Goal: Find contact information: Find contact information

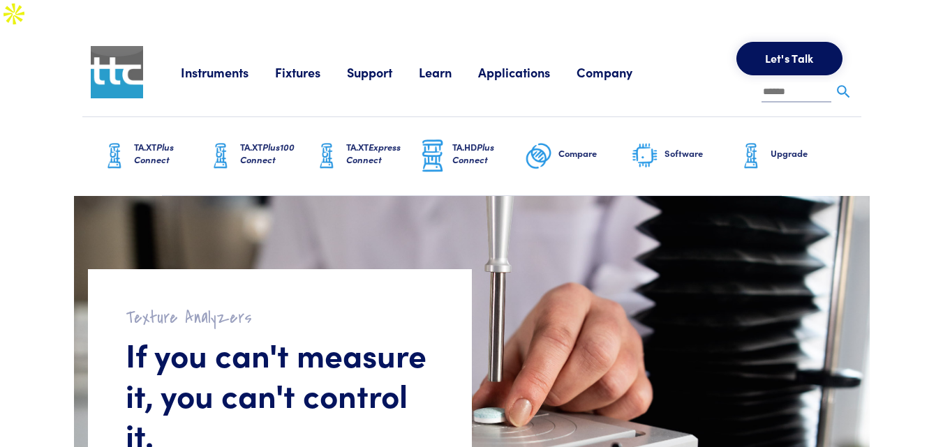
click at [605, 64] on link "Company" at bounding box center [617, 72] width 82 height 17
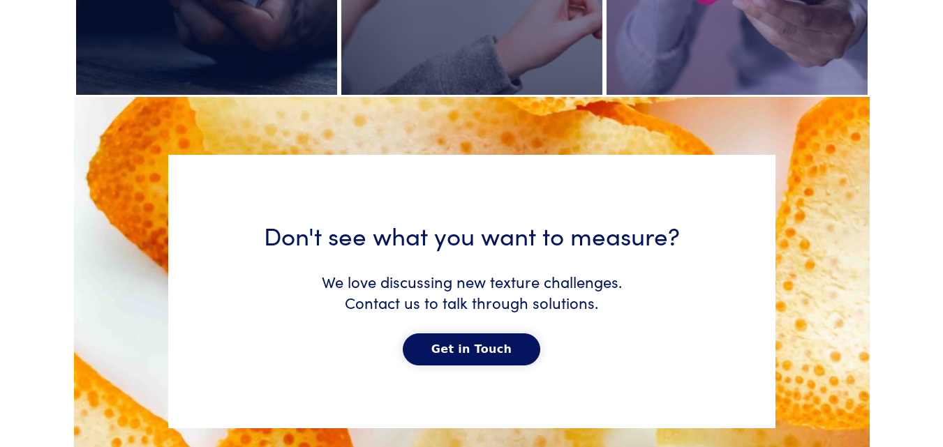
scroll to position [7152, 0]
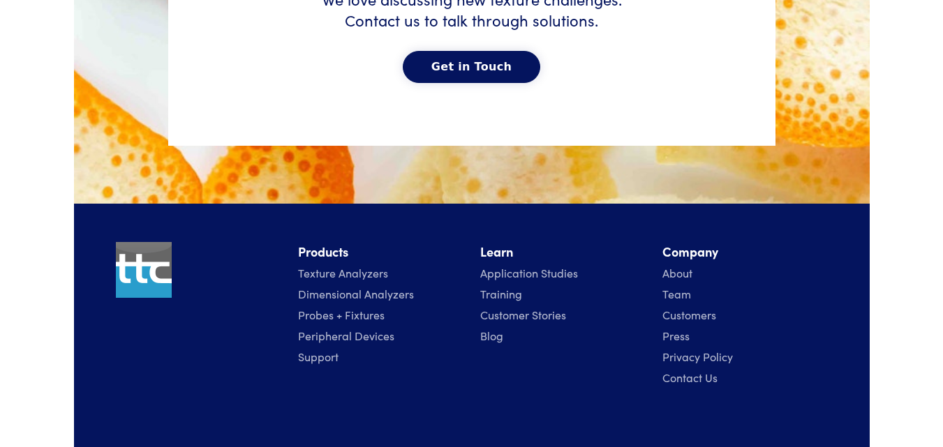
click at [692, 370] on link "Contact Us" at bounding box center [689, 377] width 55 height 15
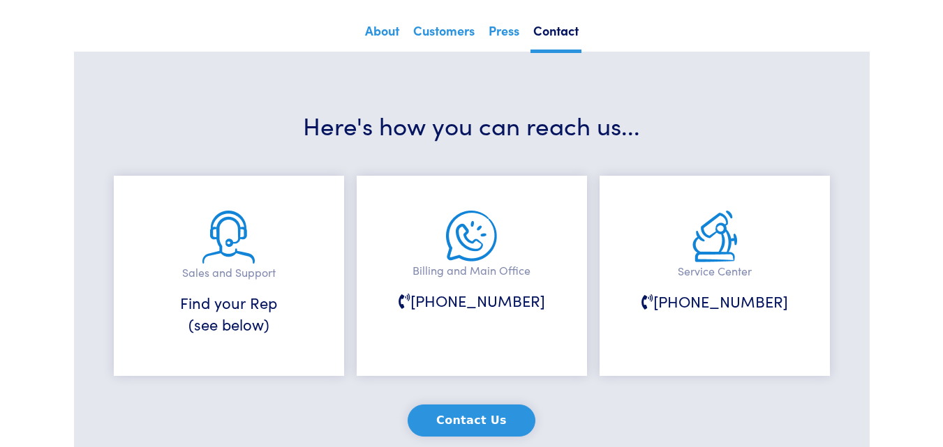
scroll to position [279, 0]
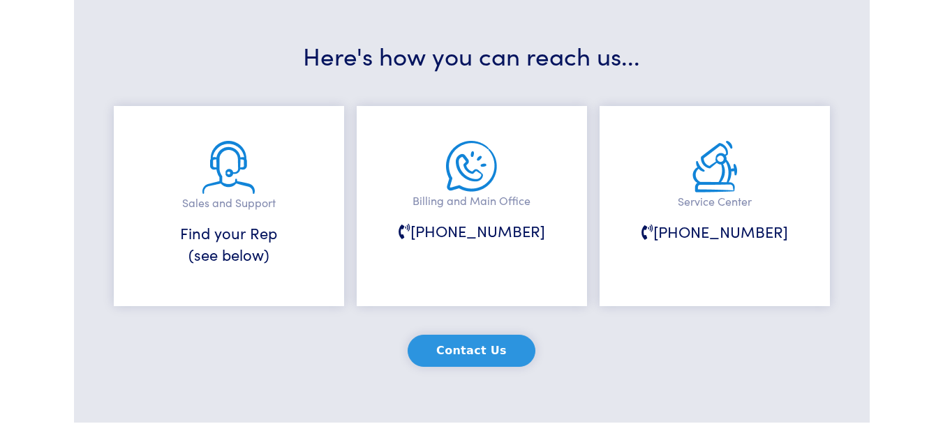
click at [237, 255] on h6 "Find your Rep (see below)" at bounding box center [229, 244] width 161 height 43
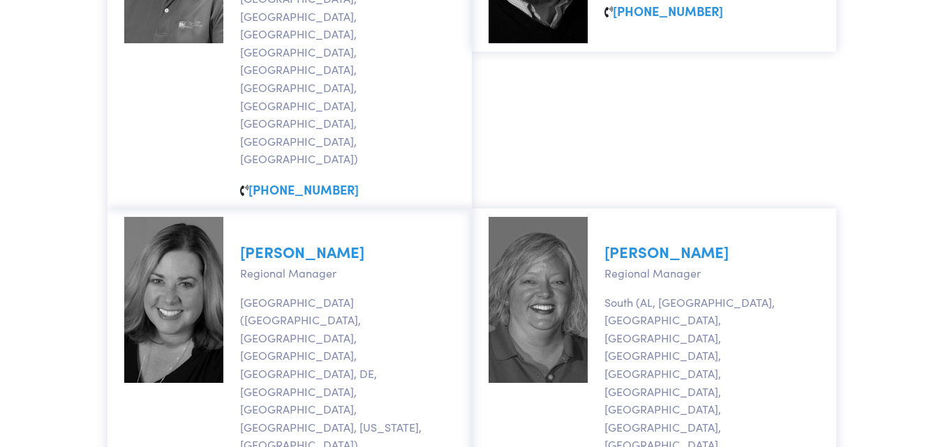
scroll to position [1186, 0]
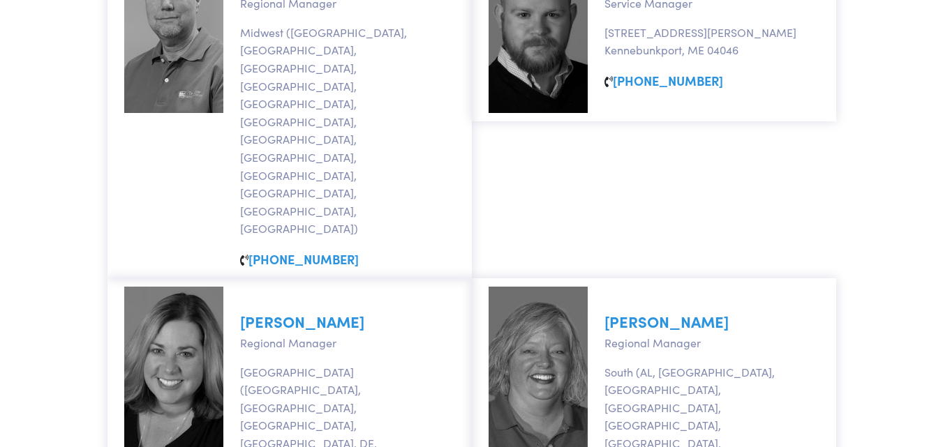
drag, startPoint x: 353, startPoint y: 227, endPoint x: 361, endPoint y: 227, distance: 7.7
drag, startPoint x: 367, startPoint y: 232, endPoint x: 377, endPoint y: 230, distance: 10.0
